Goal: Task Accomplishment & Management: Manage account settings

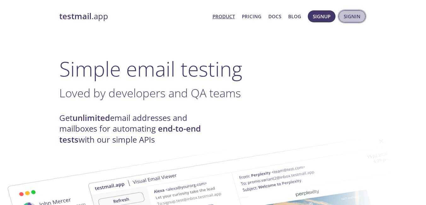
click at [356, 15] on span "Signin" at bounding box center [352, 16] width 17 height 8
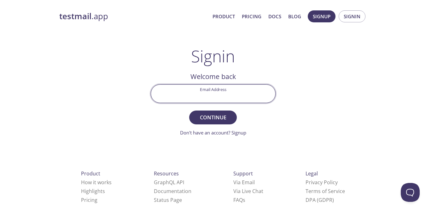
click at [237, 92] on input "Email Address" at bounding box center [213, 94] width 124 height 18
type input "[EMAIL_ADDRESS][DOMAIN_NAME]"
click at [221, 114] on span "Continue" at bounding box center [212, 117] width 33 height 9
click at [217, 92] on input "Signin Security Code" at bounding box center [213, 94] width 124 height 18
paste input "5YVPZT5"
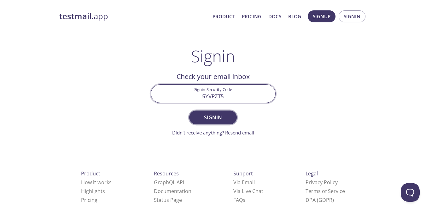
type input "5YVPZT5"
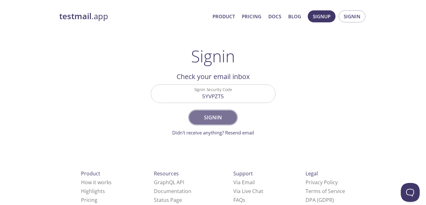
click at [223, 121] on span "Signin" at bounding box center [212, 117] width 33 height 9
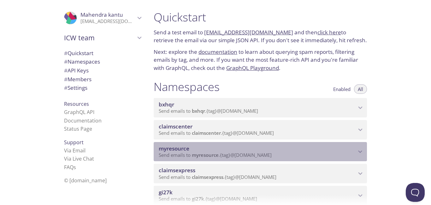
click at [361, 152] on icon "myresource namespace" at bounding box center [360, 152] width 8 height 8
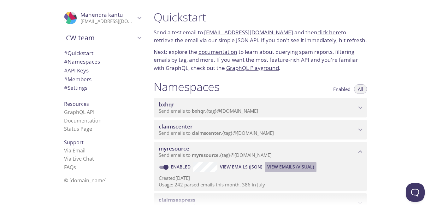
click at [296, 166] on span "View Emails (Visual)" at bounding box center [290, 167] width 47 height 8
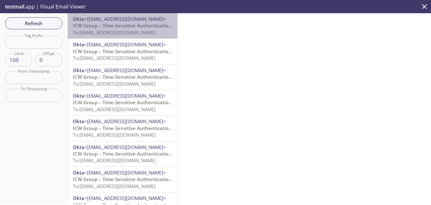
click at [141, 25] on span "ICW Group – Time-Sensitive Authentication Code" at bounding box center [129, 25] width 112 height 6
